Goal: Information Seeking & Learning: Check status

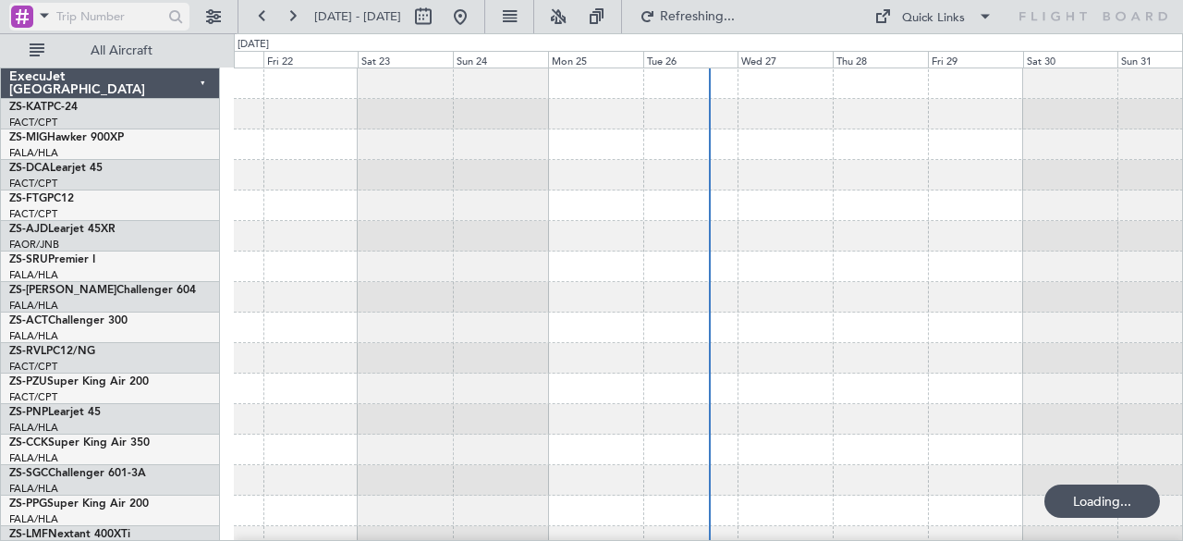
click at [43, 16] on span at bounding box center [44, 15] width 22 height 23
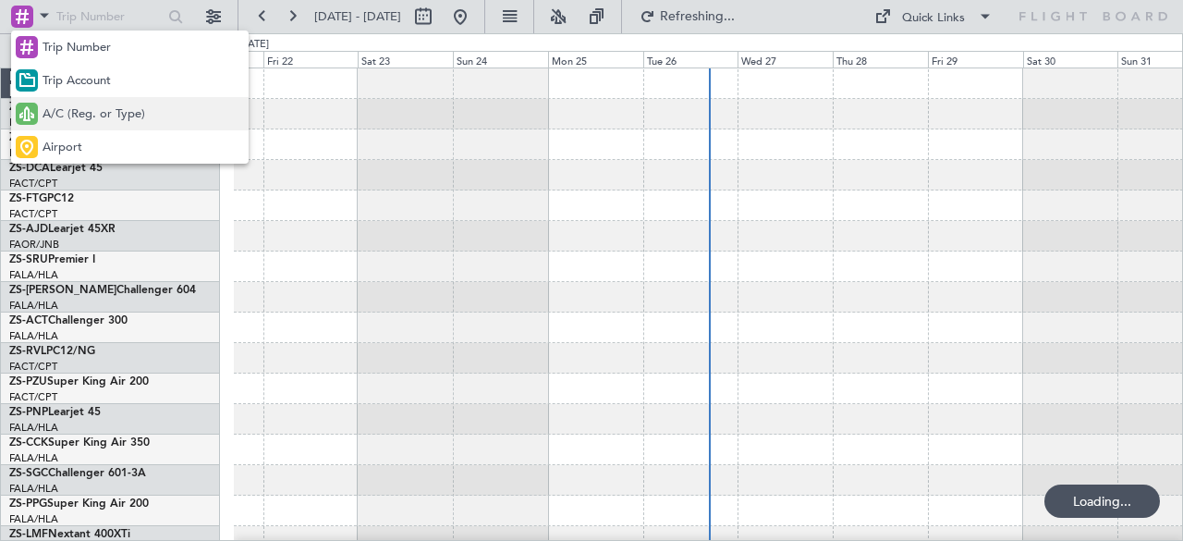
click at [74, 115] on span "A/C (Reg. or Type)" at bounding box center [94, 114] width 103 height 18
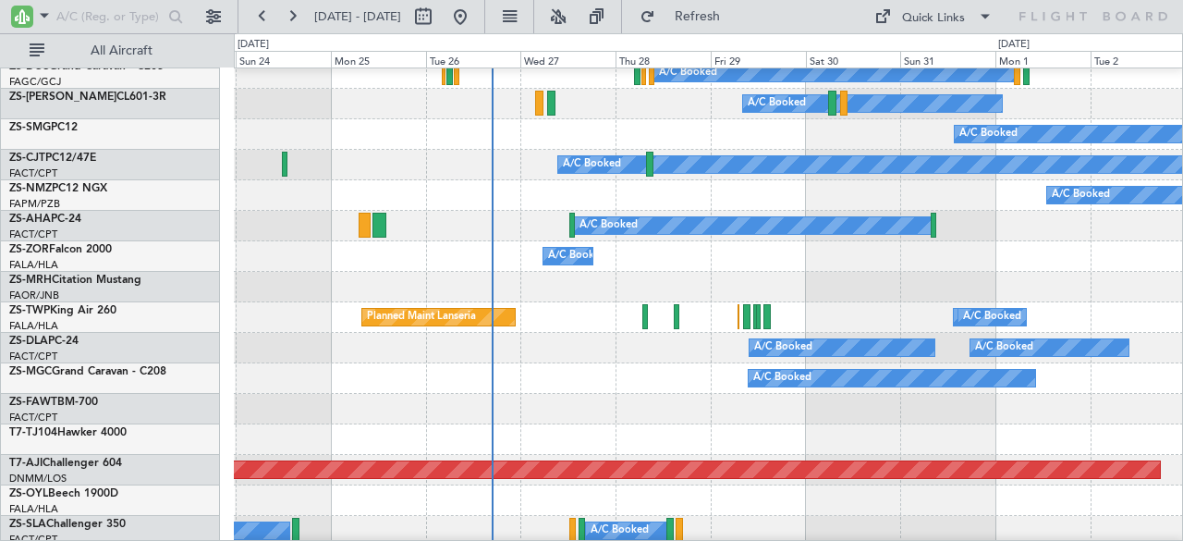
scroll to position [772, 0]
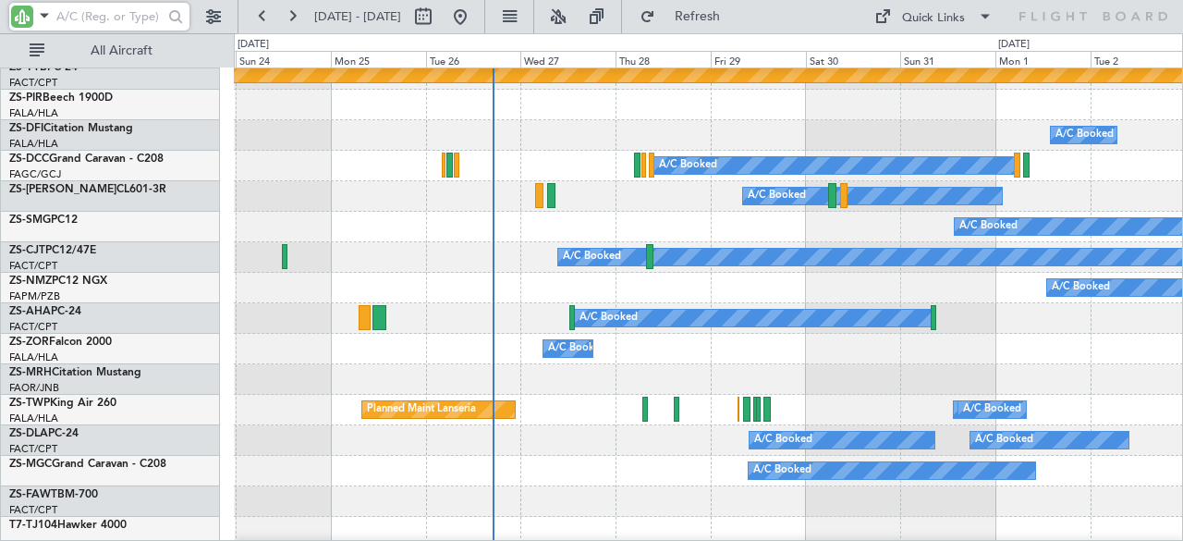
click at [96, 13] on input "text" at bounding box center [109, 17] width 106 height 28
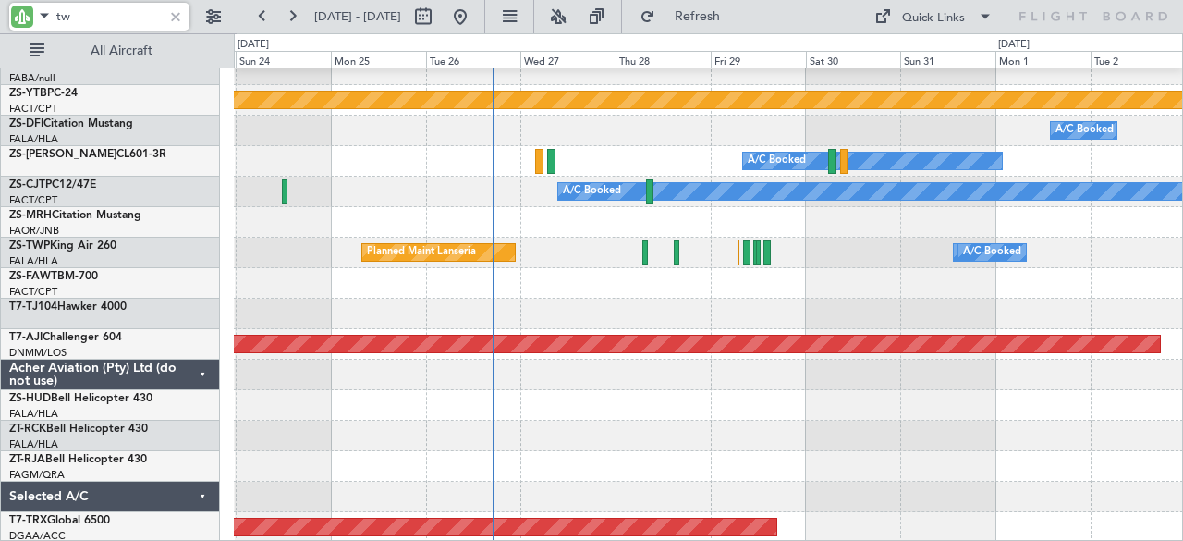
scroll to position [0, 0]
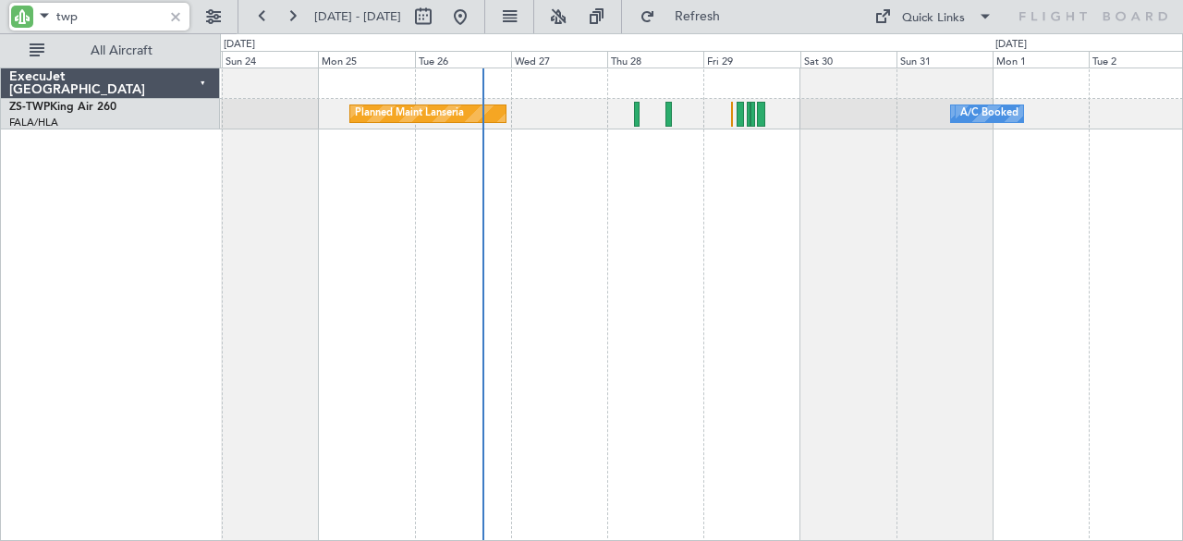
type input "twp"
click at [174, 19] on div at bounding box center [175, 16] width 20 height 20
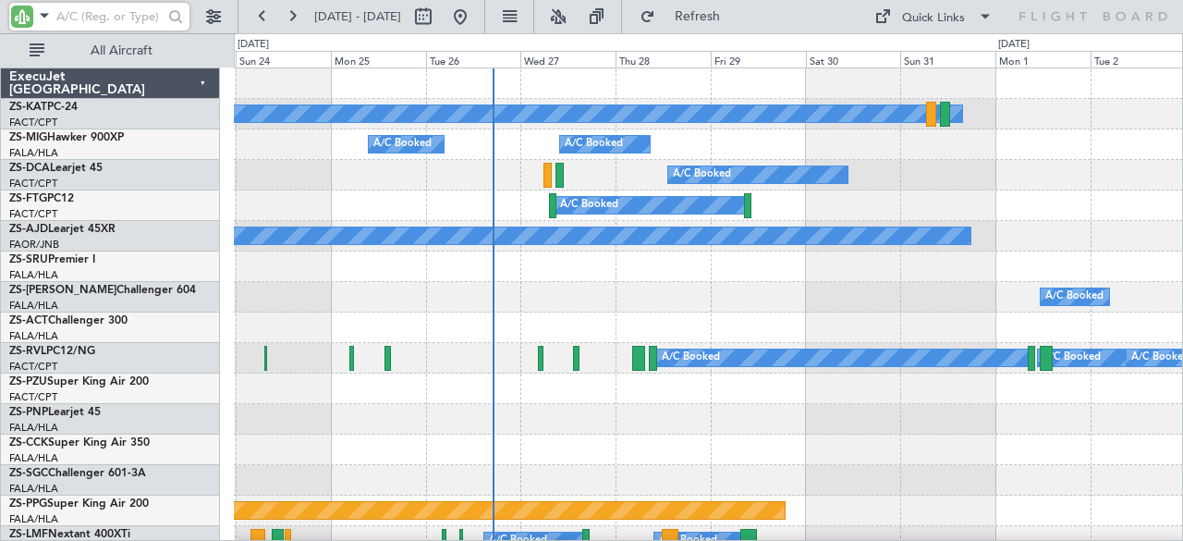
click at [147, 23] on input "text" at bounding box center [109, 17] width 106 height 28
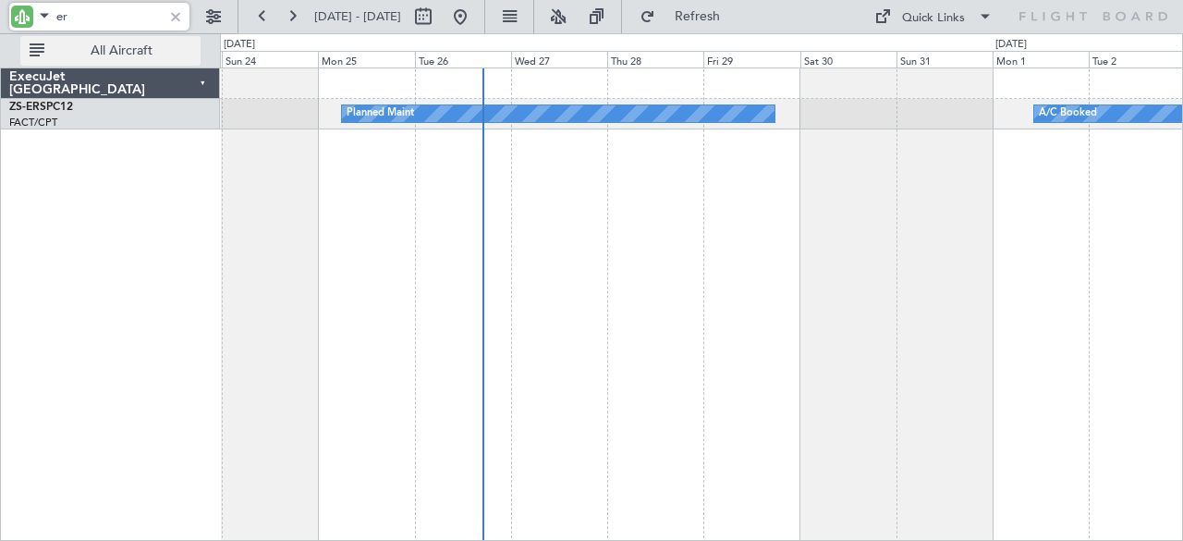
type input "e"
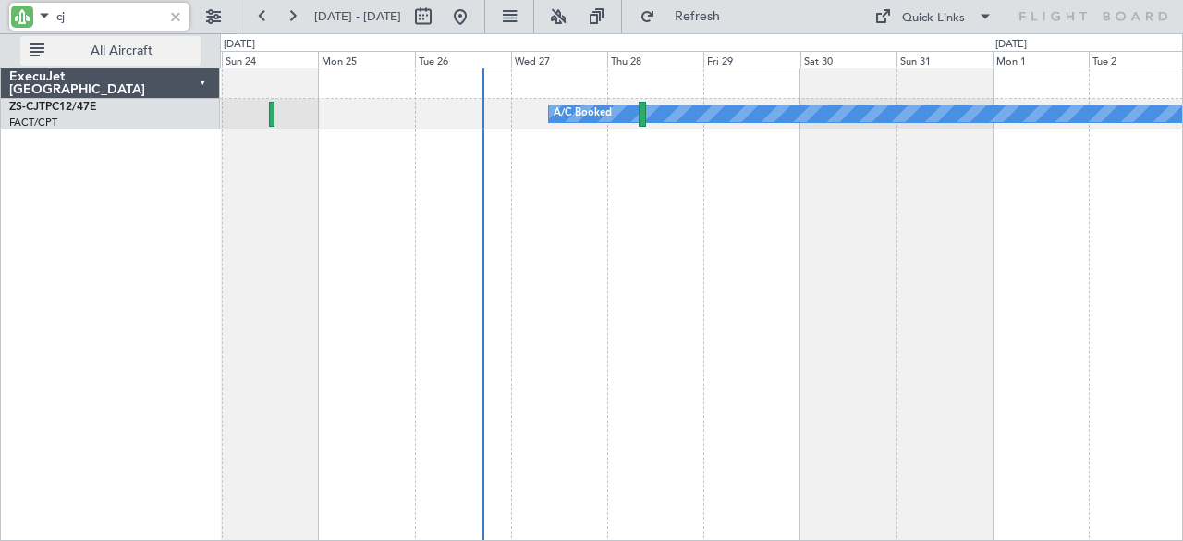
type input "c"
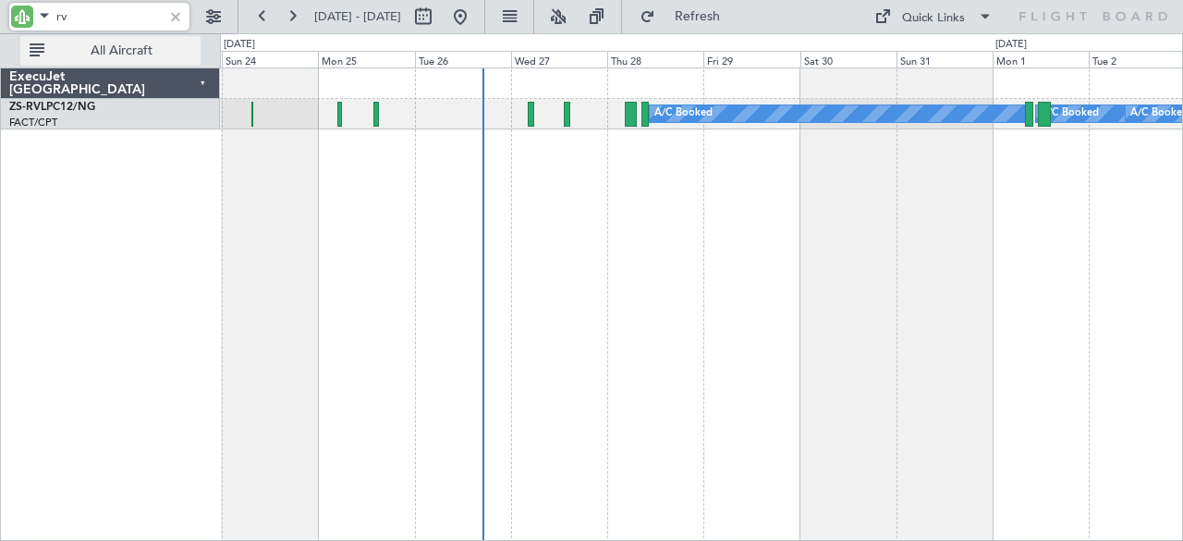
type input "r"
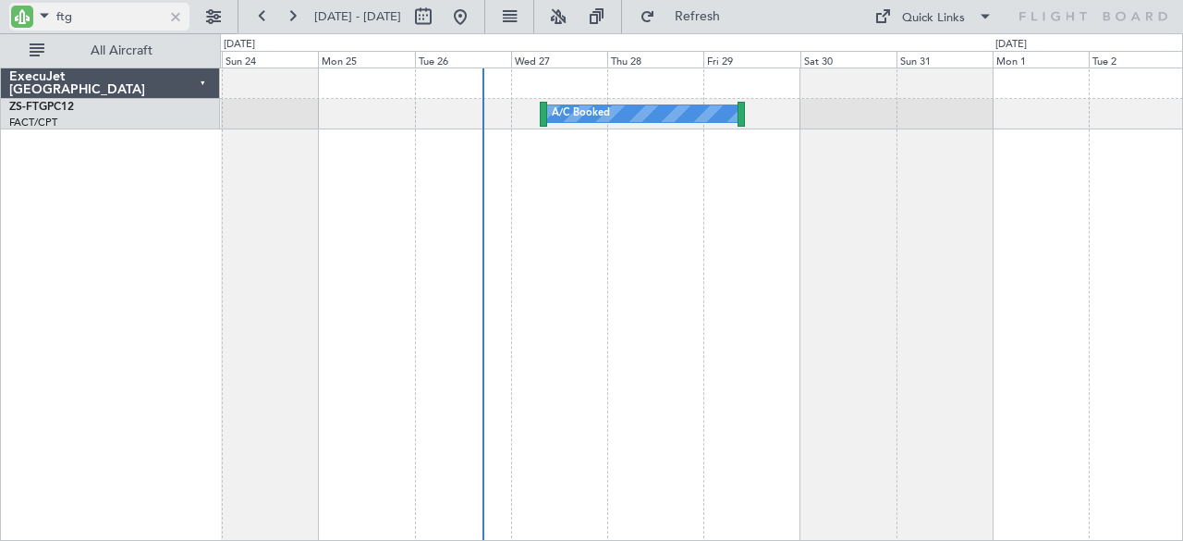
click at [105, 14] on input "ftg" at bounding box center [109, 17] width 106 height 28
type input "f"
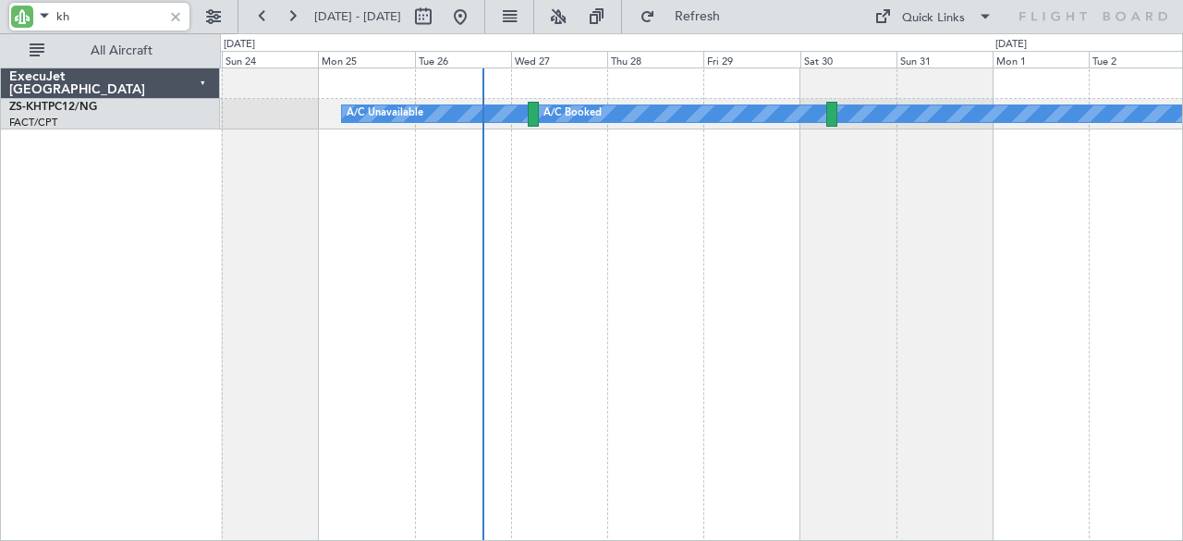
type input "k"
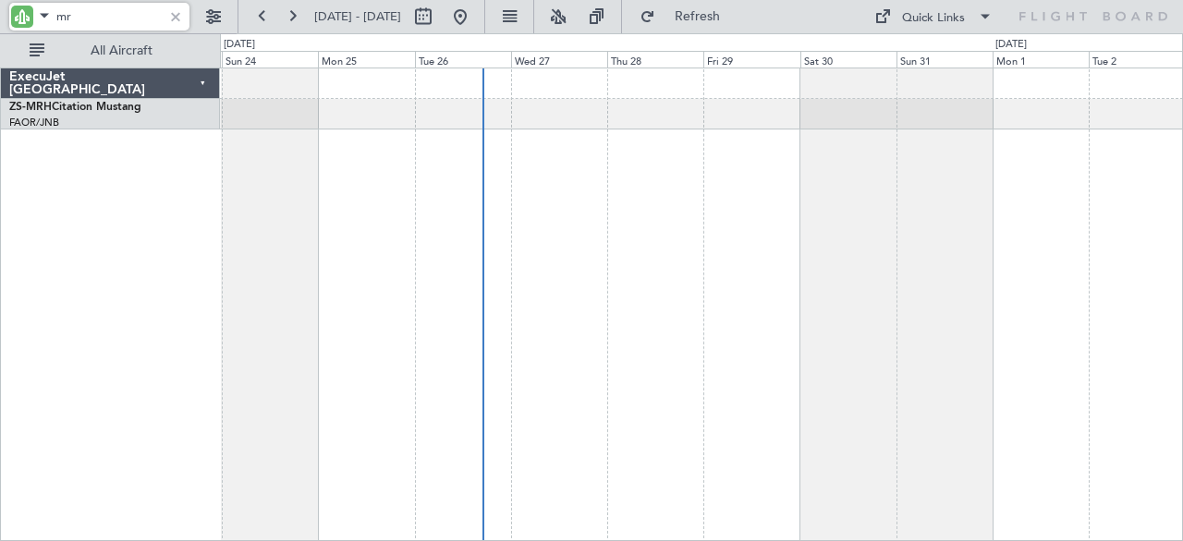
type input "m"
type input "d"
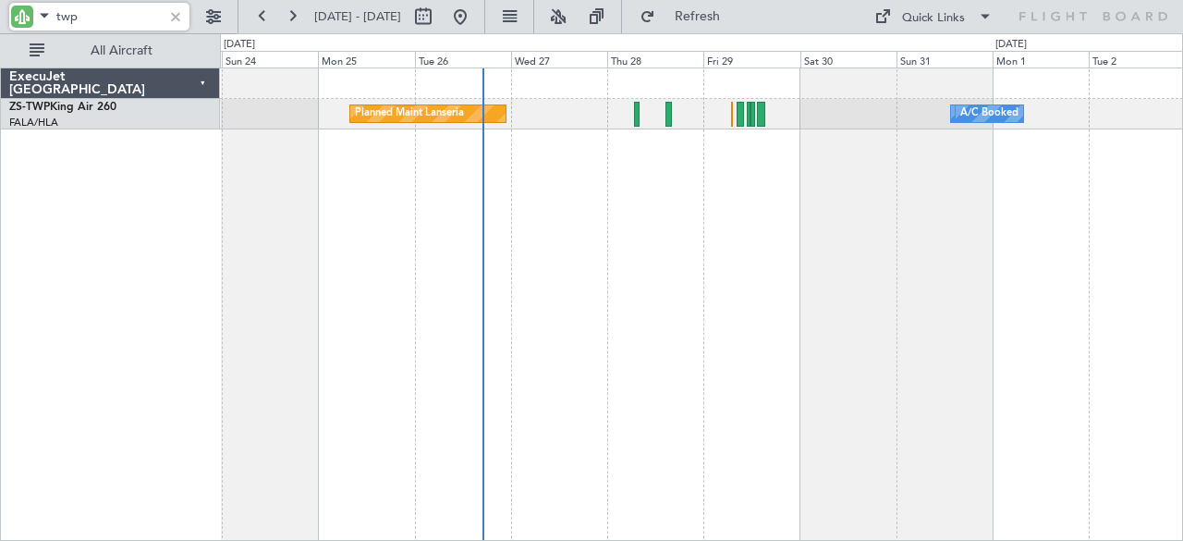
type input "twp"
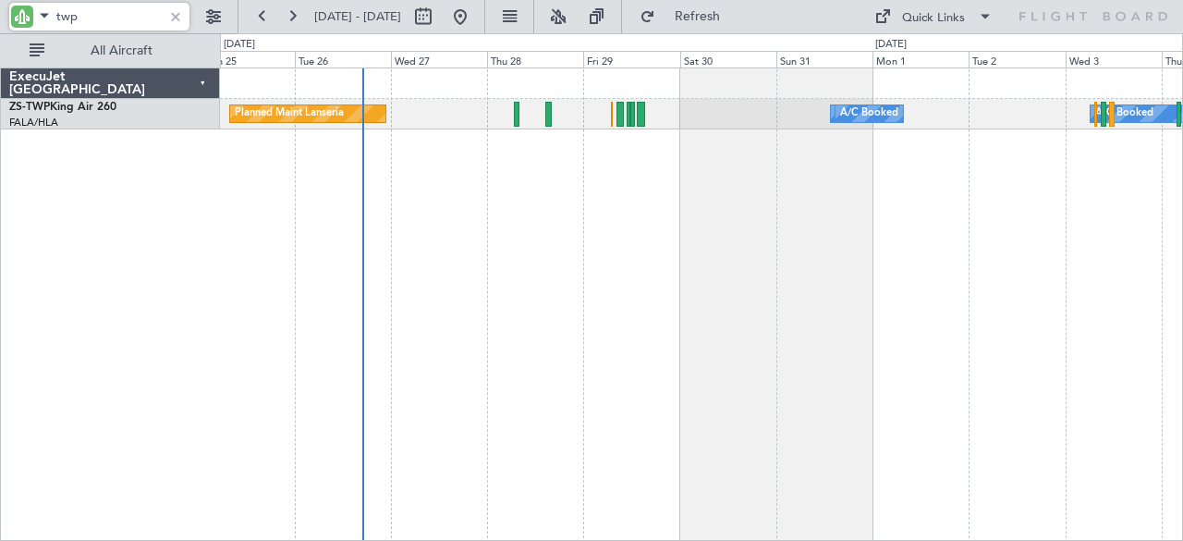
click at [660, 212] on div "A/C Booked A/C Booked Planned Maint Lanseria A/C Booked A/C Booked A/C Booked" at bounding box center [702, 304] width 964 height 474
